Goal: Task Accomplishment & Management: Manage account settings

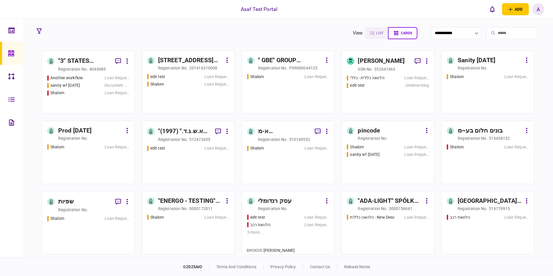
click at [535, 11] on div "A" at bounding box center [539, 9] width 12 height 12
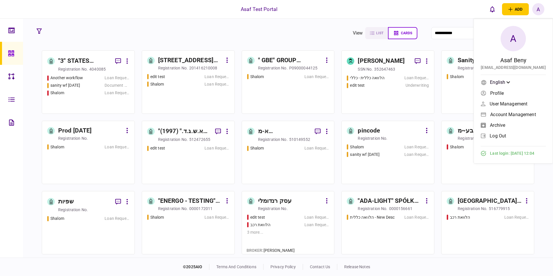
click at [510, 113] on span "Account management" at bounding box center [513, 114] width 46 height 5
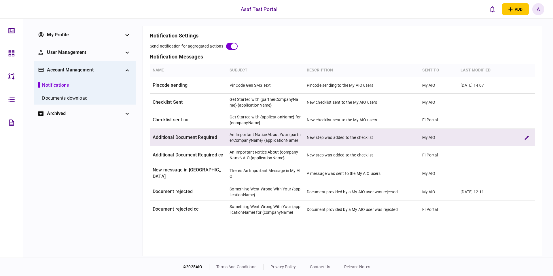
click at [202, 132] on td "Additional Document Required" at bounding box center [188, 138] width 77 height 18
click at [525, 138] on icon "edit verification rule" at bounding box center [527, 137] width 4 height 4
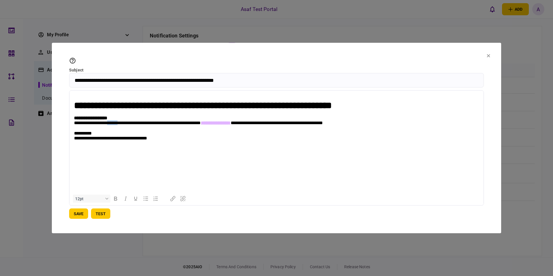
drag, startPoint x: 114, startPoint y: 127, endPoint x: 127, endPoint y: 127, distance: 12.7
click at [127, 126] on p "**********" at bounding box center [276, 122] width 405 height 5
click at [173, 196] on icon "Insert/edit link" at bounding box center [172, 198] width 7 height 7
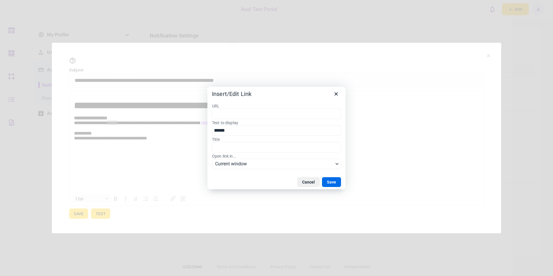
click at [220, 116] on input "URL" at bounding box center [276, 114] width 129 height 10
click at [232, 116] on input "URL" at bounding box center [276, 114] width 129 height 10
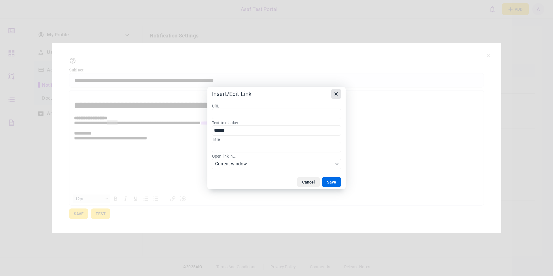
click at [335, 93] on icon "Close" at bounding box center [336, 93] width 7 height 7
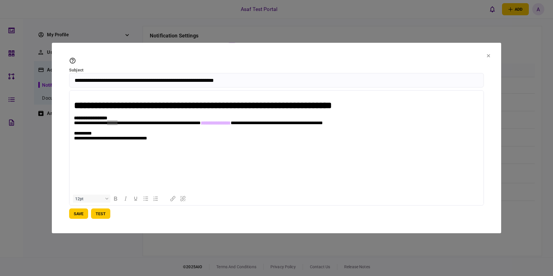
click at [488, 54] on button at bounding box center [488, 56] width 3 height 5
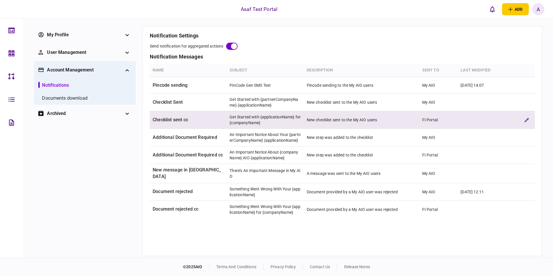
click at [219, 118] on td "Checklist sent cc" at bounding box center [188, 120] width 77 height 18
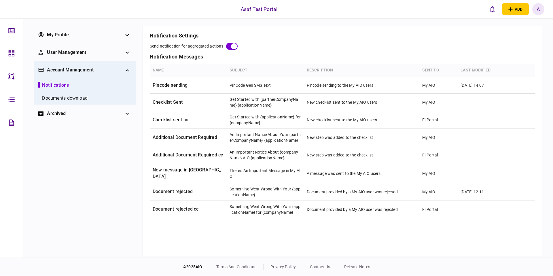
click at [534, 8] on div "A" at bounding box center [539, 9] width 12 height 12
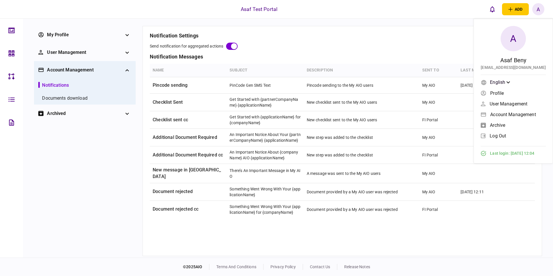
click at [443, 16] on div "Asaf Test Portal add business identity individual identity A A Asaf Beny asaf.b…" at bounding box center [276, 9] width 553 height 18
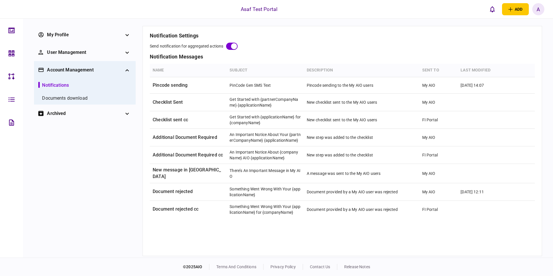
click at [536, 11] on div "A" at bounding box center [539, 9] width 12 height 12
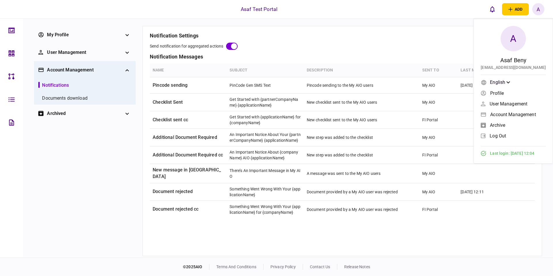
click at [502, 136] on span "log out" at bounding box center [498, 135] width 16 height 5
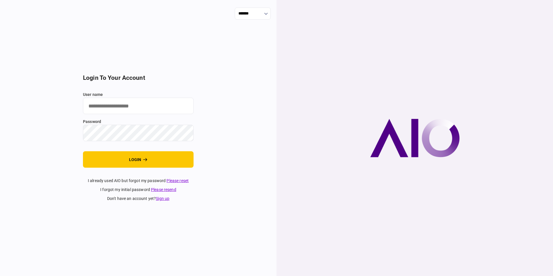
click at [164, 107] on input "user name" at bounding box center [138, 106] width 111 height 16
type input "**********"
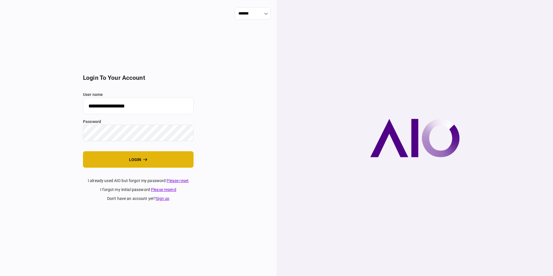
click at [168, 162] on button "login" at bounding box center [138, 159] width 111 height 16
